Goal: Obtain resource: Download file/media

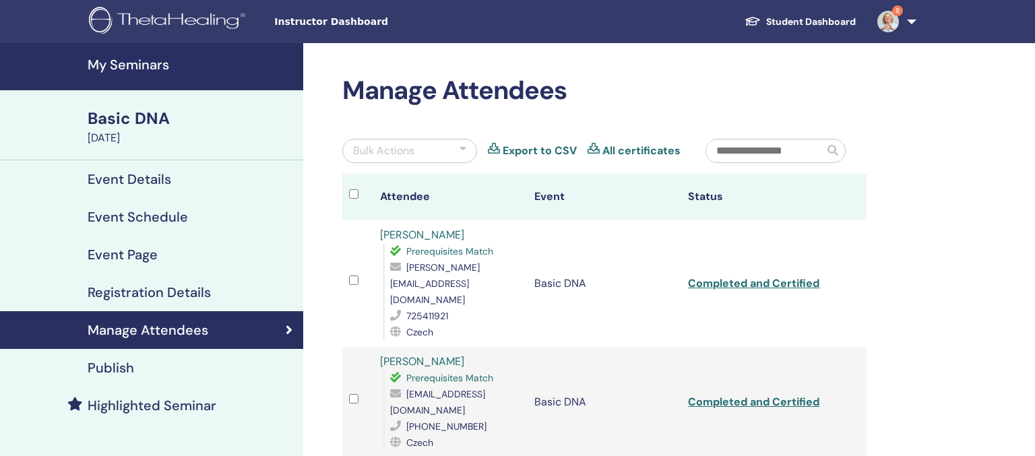
click at [126, 66] on h4 "My Seminars" at bounding box center [192, 65] width 208 height 16
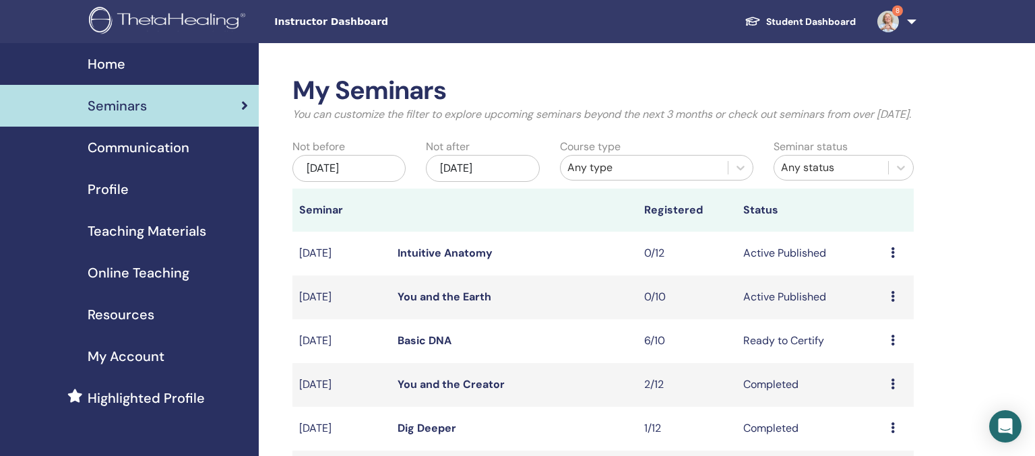
click at [161, 225] on span "Teaching Materials" at bounding box center [147, 231] width 119 height 20
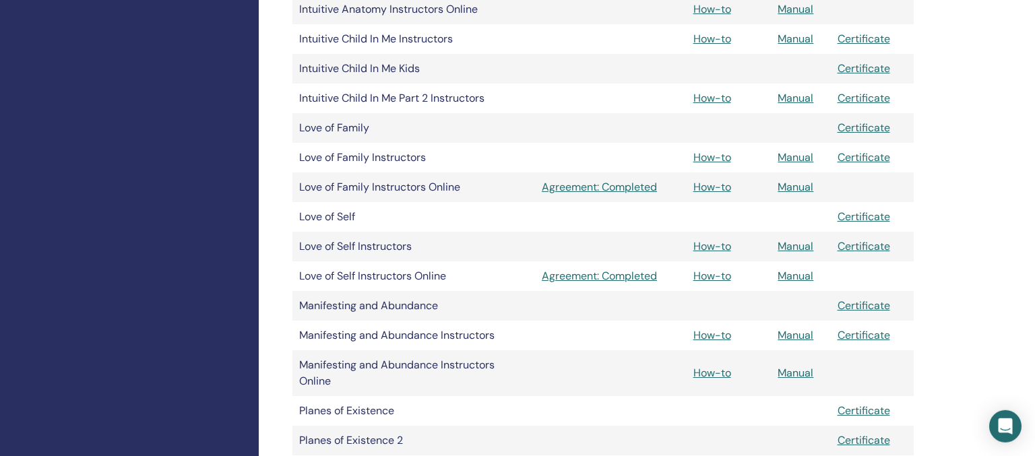
scroll to position [1423, 0]
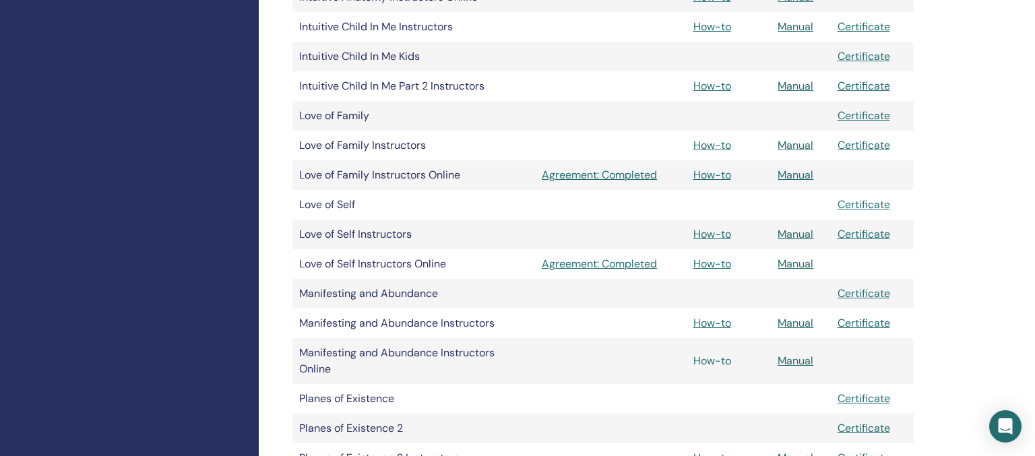
click at [712, 365] on link "How-to" at bounding box center [712, 361] width 38 height 14
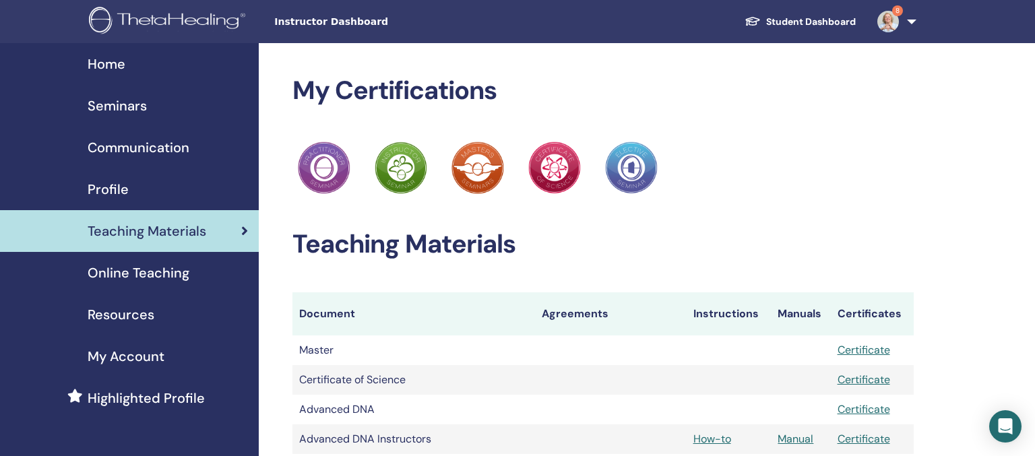
scroll to position [1423, 0]
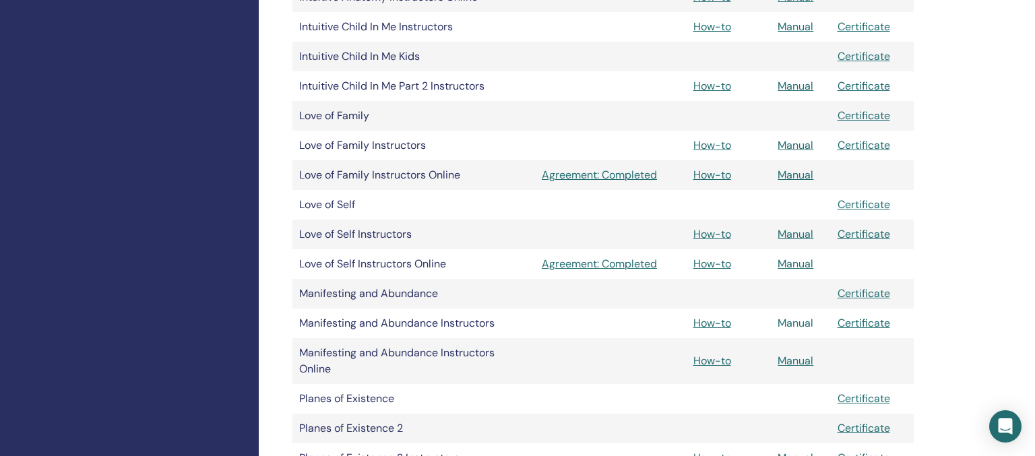
click at [799, 326] on link "Manual" at bounding box center [796, 323] width 36 height 14
